Goal: Information Seeking & Learning: Understand process/instructions

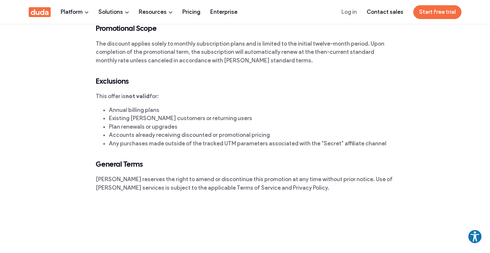
scroll to position [53, 0]
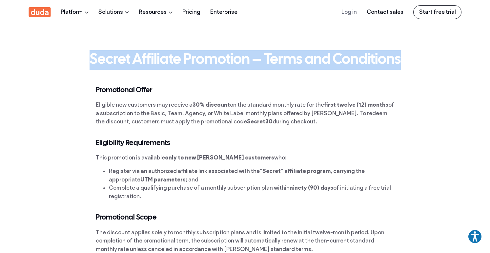
drag, startPoint x: 90, startPoint y: 57, endPoint x: 402, endPoint y: 56, distance: 312.2
click at [401, 56] on h1 "Secret Affiliate Promotion – Terms and Conditions" at bounding box center [246, 60] width 312 height 20
copy h1 "Secret Affiliate Promotion – Terms and Conditions"
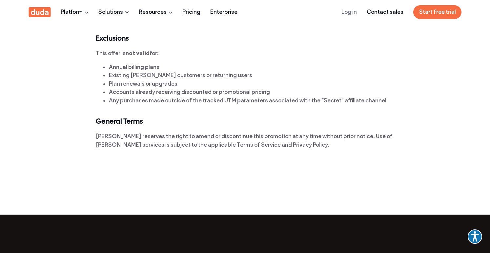
scroll to position [244, 0]
